Goal: Task Accomplishment & Management: Complete application form

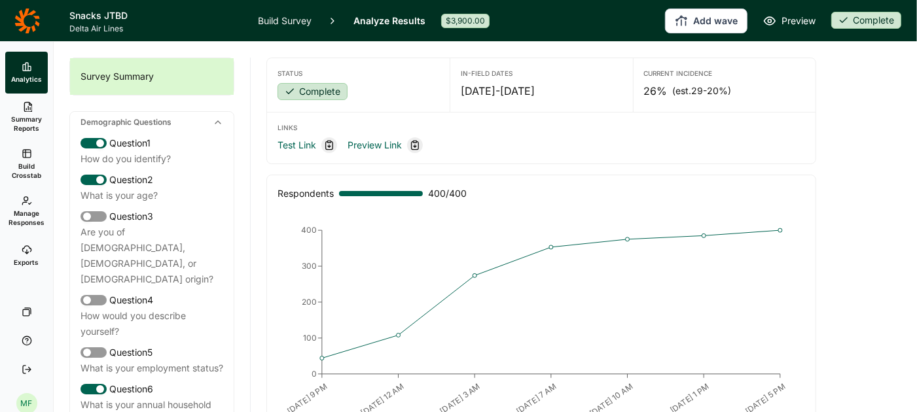
click at [26, 65] on icon at bounding box center [27, 66] width 10 height 10
click at [304, 15] on link "Build Survey" at bounding box center [285, 20] width 54 height 41
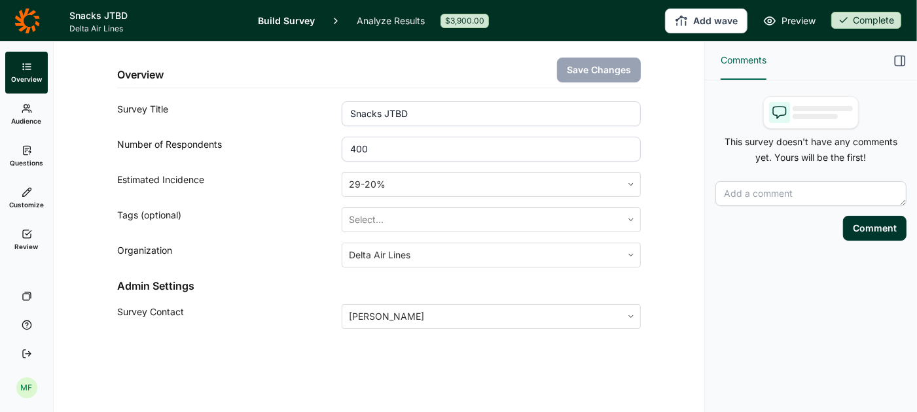
click at [378, 145] on input "400" at bounding box center [490, 149] width 299 height 25
type input "4"
type input "1250"
click at [586, 74] on button "Save Changes" at bounding box center [599, 70] width 84 height 25
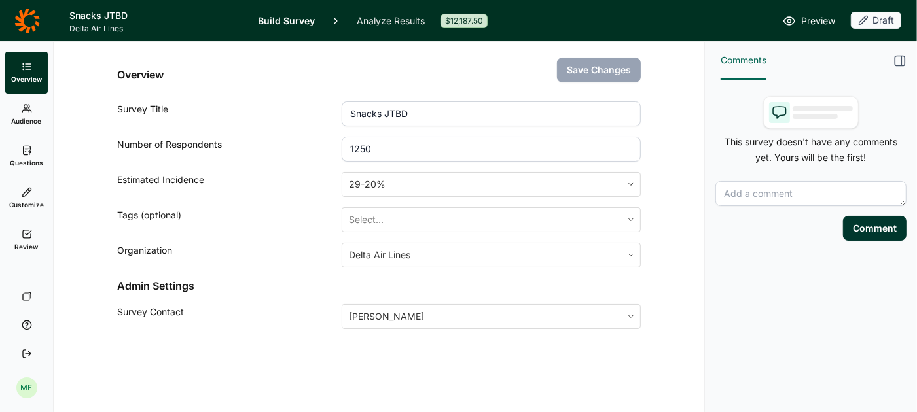
click at [30, 236] on use at bounding box center [27, 234] width 9 height 8
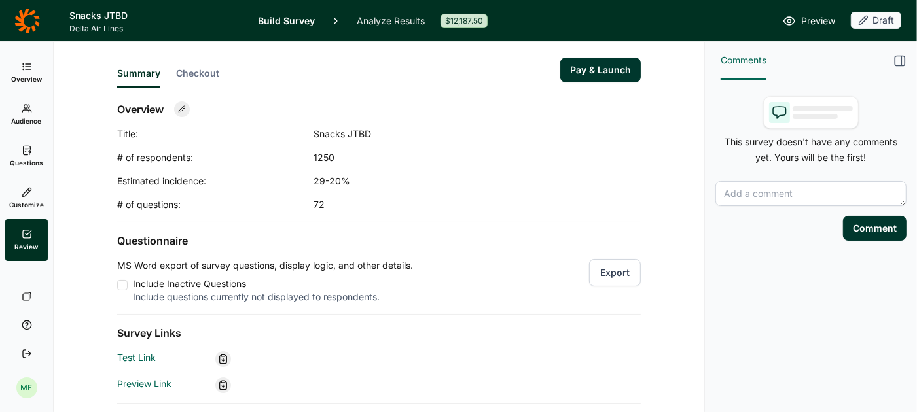
click at [592, 71] on button "Pay & Launch" at bounding box center [600, 70] width 80 height 25
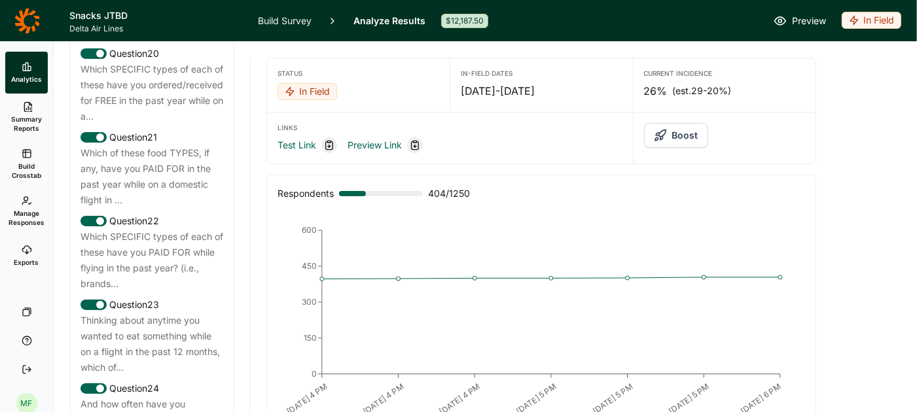
scroll to position [2073, 0]
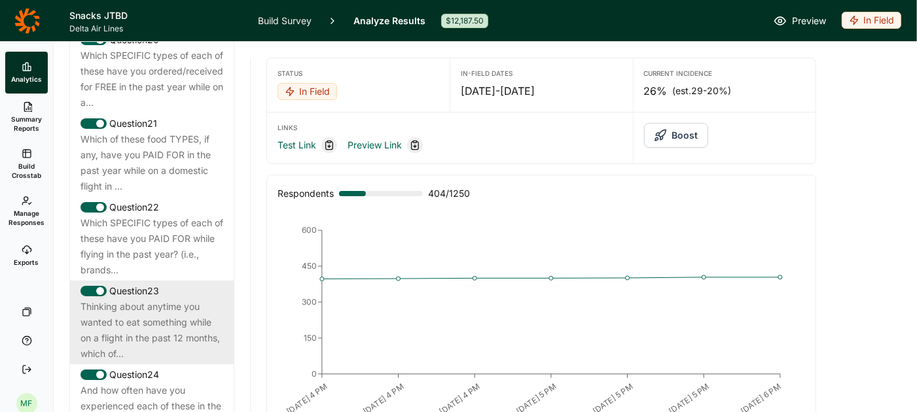
click at [169, 300] on div "Thinking about anytime you wanted to eat something while on a flight in the pas…" at bounding box center [151, 330] width 143 height 63
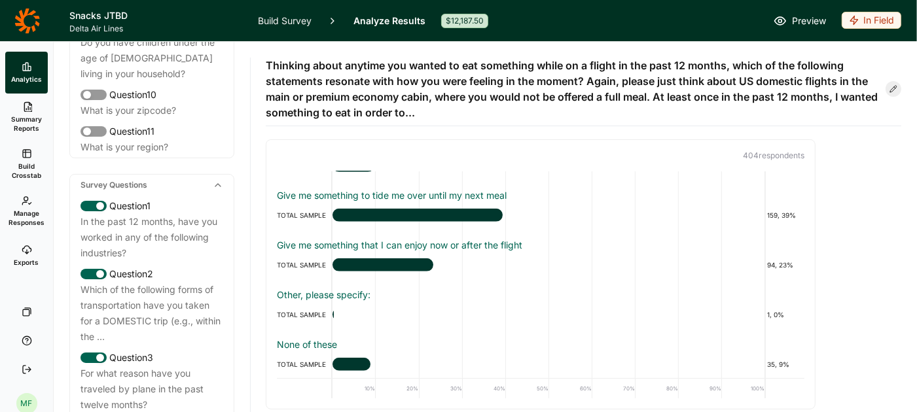
scroll to position [0, 0]
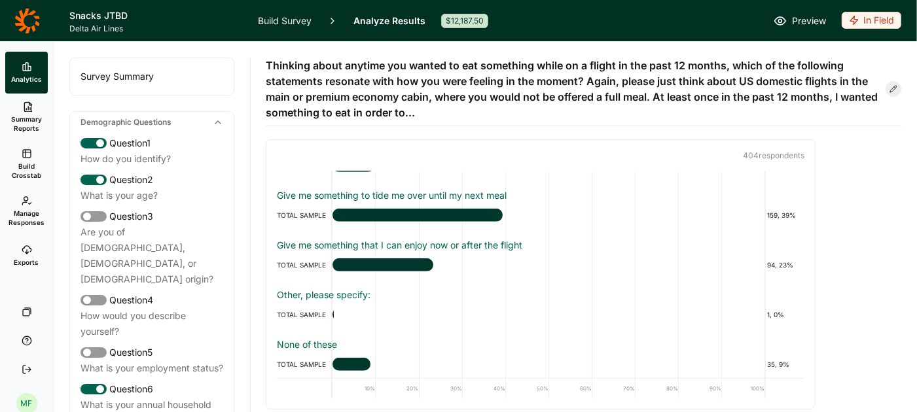
click at [120, 78] on div "Survey Summary" at bounding box center [152, 76] width 164 height 37
